Goal: Information Seeking & Learning: Learn about a topic

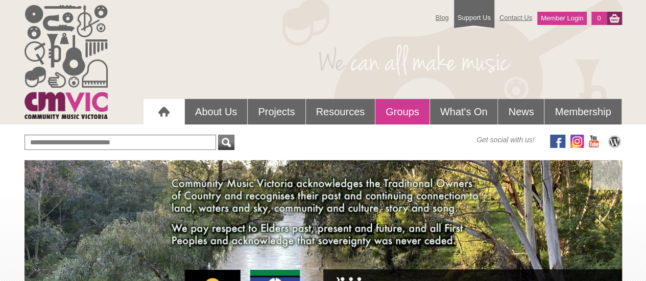
click at [398, 115] on link "Groups" at bounding box center [402, 112] width 54 height 26
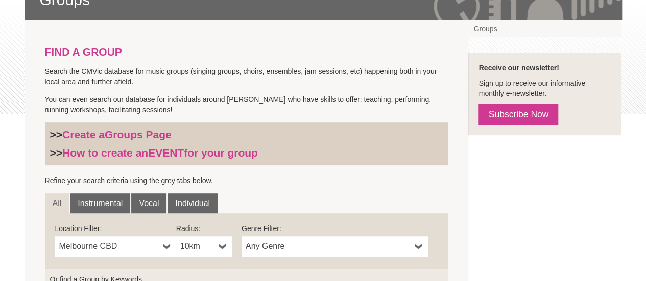
scroll to position [258, 0]
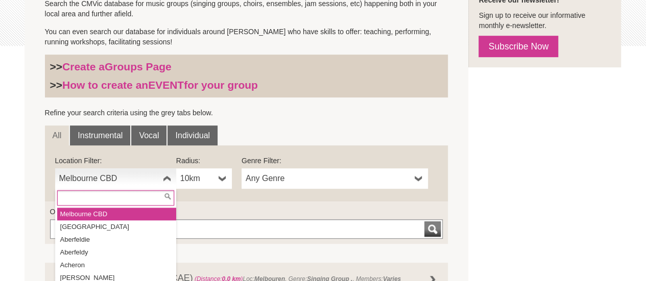
click at [115, 182] on span "Melbourne CBD" at bounding box center [109, 178] width 100 height 12
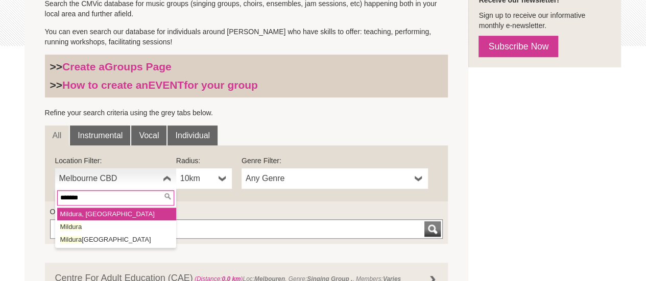
type input "*******"
click at [95, 213] on li "Mildura , Victoria" at bounding box center [116, 214] width 119 height 13
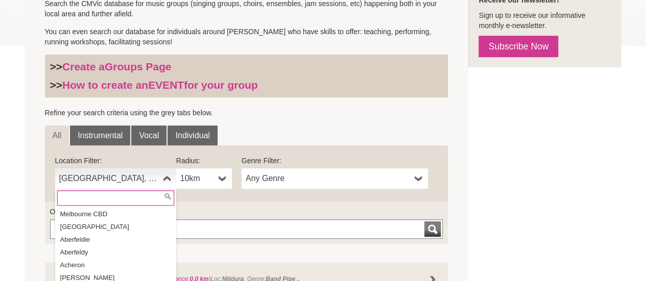
scroll to position [12317, 0]
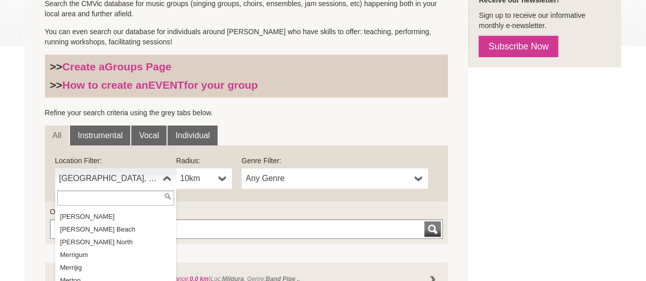
click at [599, 168] on div "FIND A GROUP Search the CMVic database for music groups (singing groups, choirs…" at bounding box center [322, 165] width 597 height 426
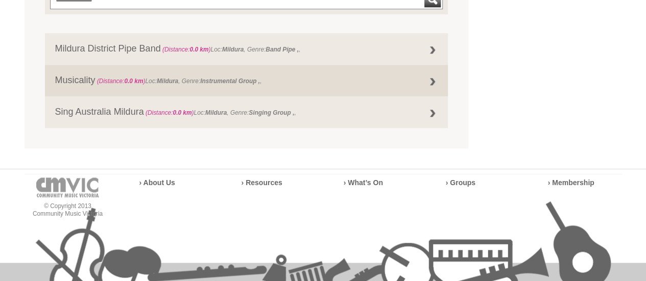
scroll to position [504, 0]
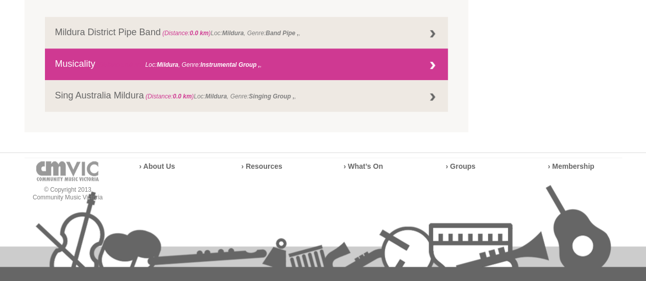
click at [336, 73] on link "Musicality (Distance: 0.0 km ) Loc: Mildura , Genre: Instrumental Group ," at bounding box center [246, 64] width 403 height 32
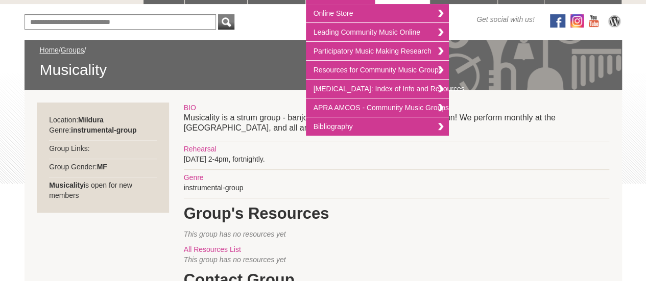
scroll to position [122, 0]
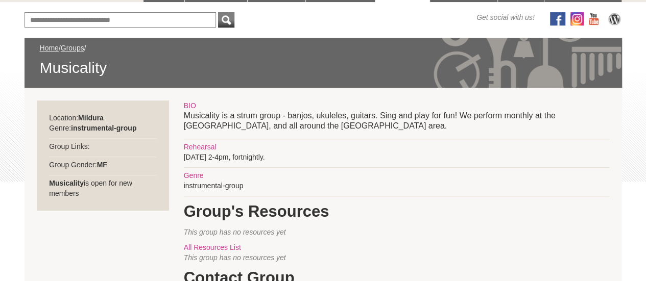
click at [434, 248] on div "All Resources List" at bounding box center [396, 247] width 425 height 10
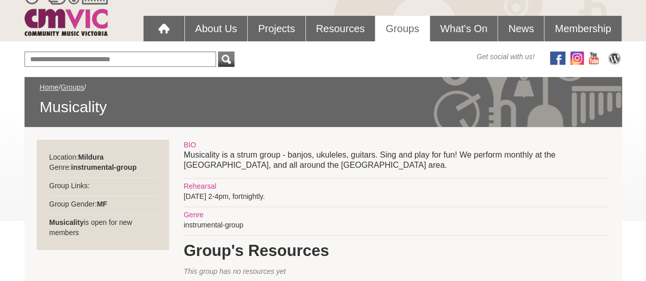
scroll to position [82, 0]
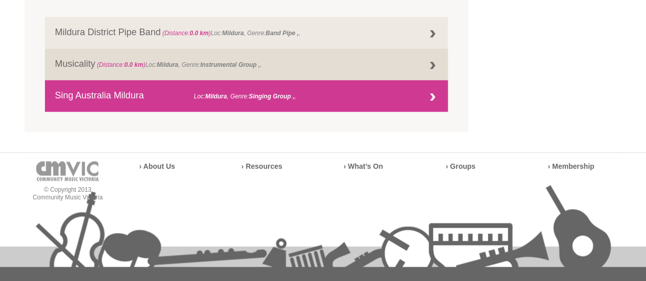
click at [296, 97] on span "(Distance: 0.0 km ) Loc: Mildura , Genre: Singing Group , ," at bounding box center [220, 96] width 152 height 7
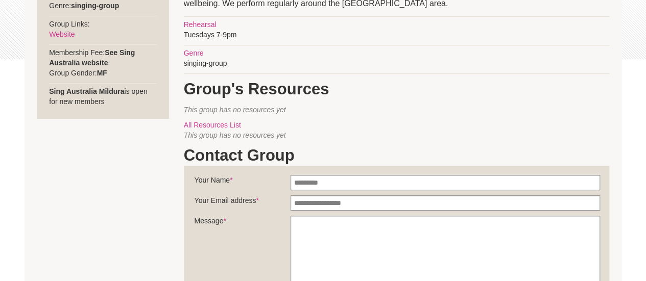
scroll to position [225, 0]
